Goal: Transaction & Acquisition: Book appointment/travel/reservation

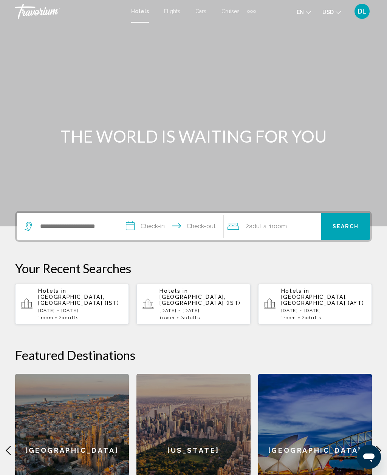
click at [103, 307] on div "Hotels in [GEOGRAPHIC_DATA], [GEOGRAPHIC_DATA] (IST) [DATE] - [DATE] 1 Room roo…" at bounding box center [80, 304] width 85 height 32
click at [9, 446] on icon "Main content" at bounding box center [8, 450] width 9 height 9
click at [105, 301] on div "Hotels in [GEOGRAPHIC_DATA], [GEOGRAPHIC_DATA] (IST) [DATE] - [DATE] 1 Room roo…" at bounding box center [80, 304] width 85 height 32
